Goal: Connect with others: Connect with others

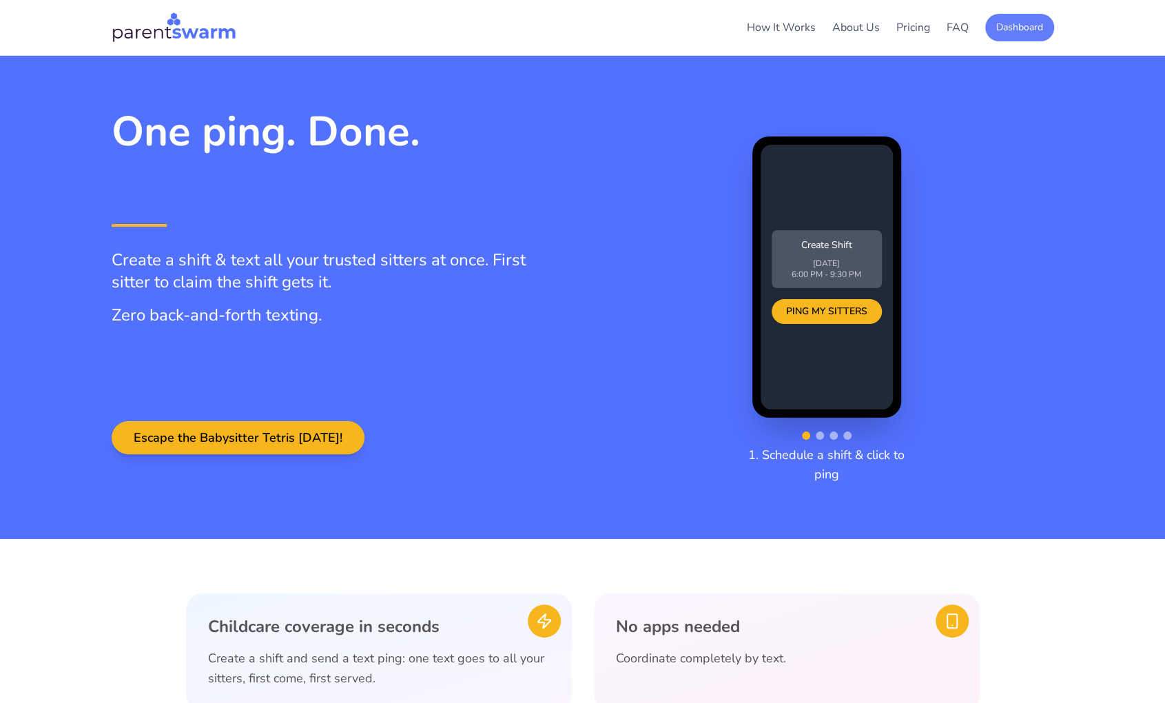
click at [1022, 19] on button "Dashboard" at bounding box center [1019, 28] width 69 height 28
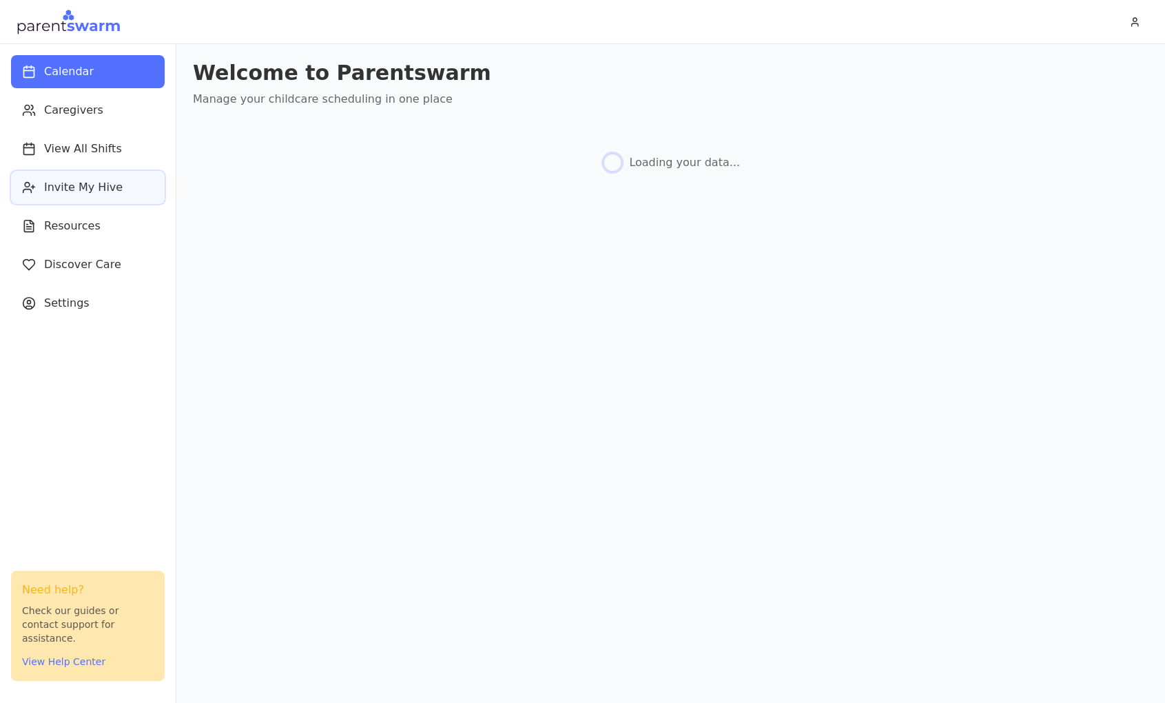
click at [86, 194] on span "Invite My Hive" at bounding box center [83, 187] width 79 height 17
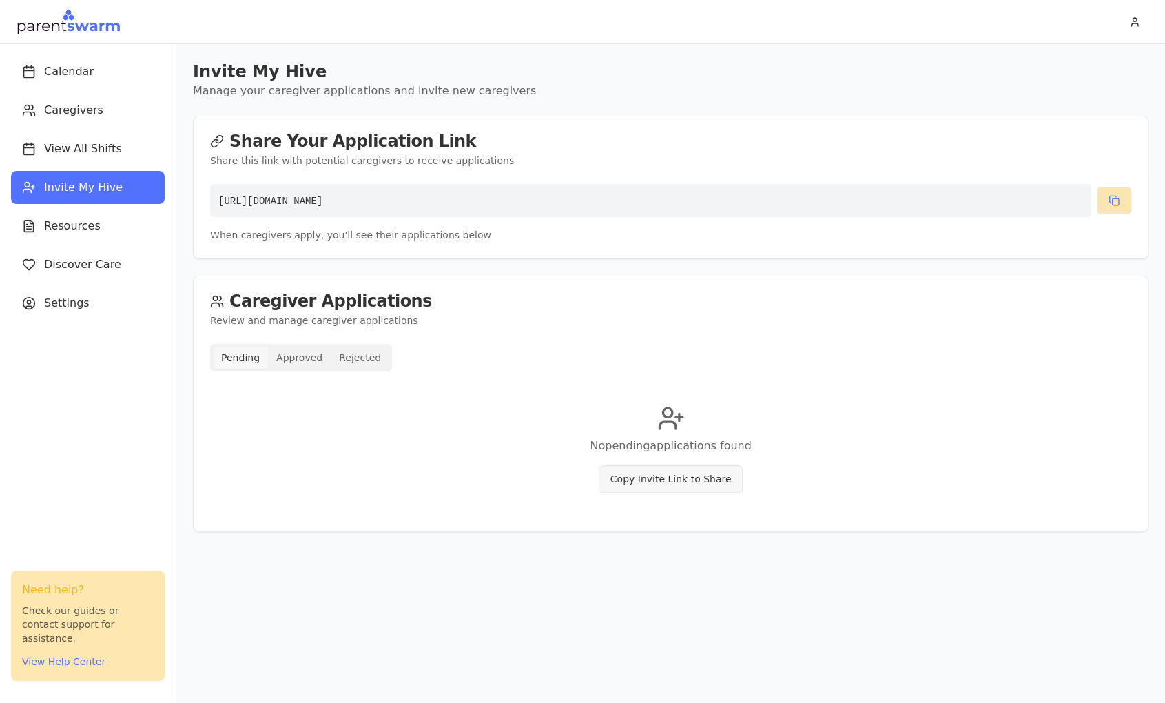
click at [1115, 198] on button at bounding box center [1114, 201] width 34 height 28
